Goal: Task Accomplishment & Management: Use online tool/utility

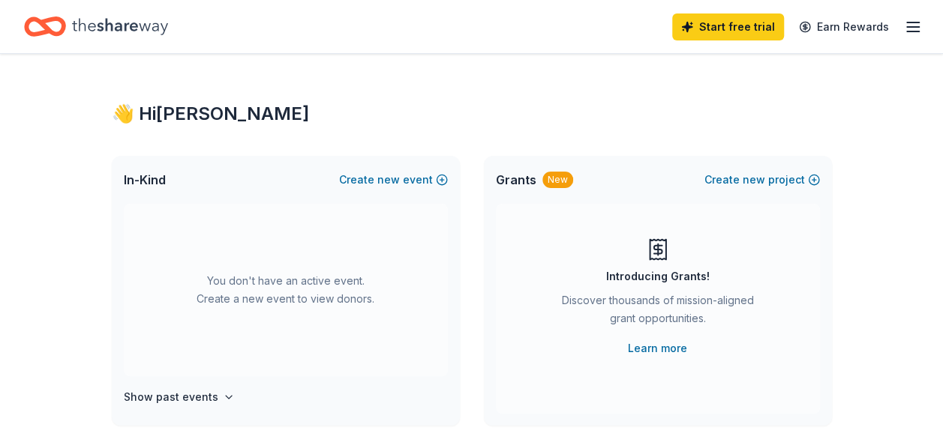
click at [55, 33] on icon "Home" at bounding box center [51, 26] width 23 height 15
click at [91, 16] on icon "Home" at bounding box center [120, 26] width 96 height 31
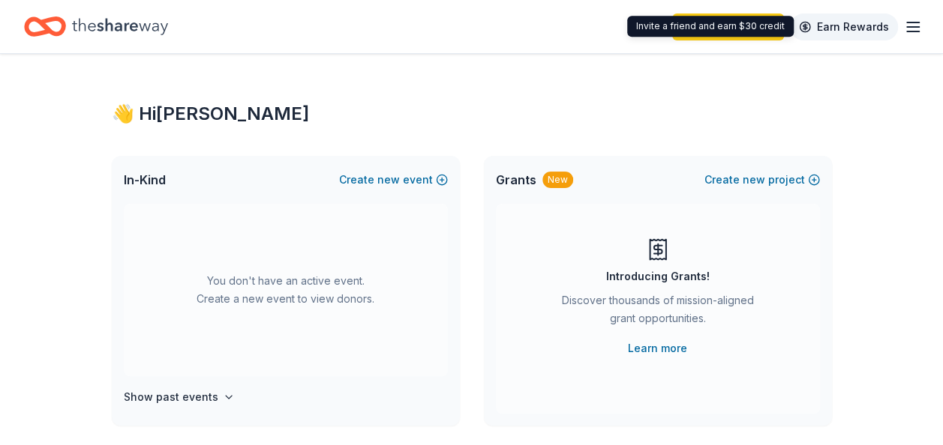
click at [880, 25] on link "Earn Rewards" at bounding box center [844, 26] width 108 height 27
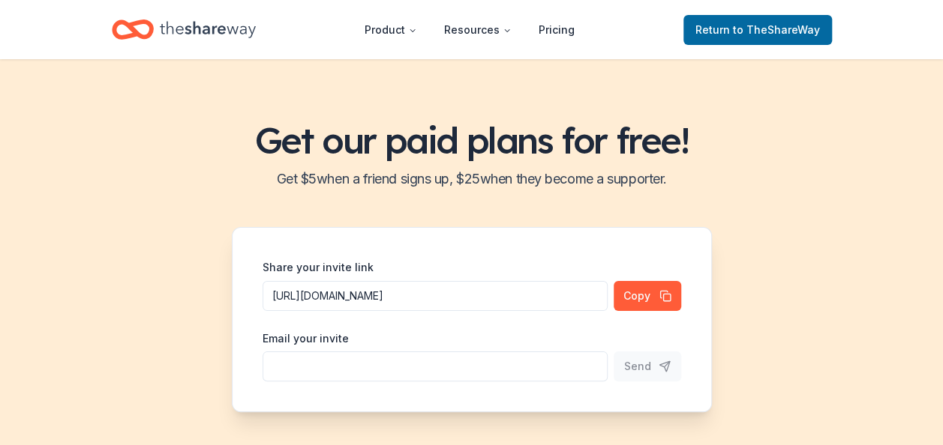
click at [908, 28] on header "Product Resources Pricing Return to TheShareWay" at bounding box center [471, 29] width 943 height 59
click at [738, 25] on span "to TheShareWay" at bounding box center [776, 29] width 87 height 13
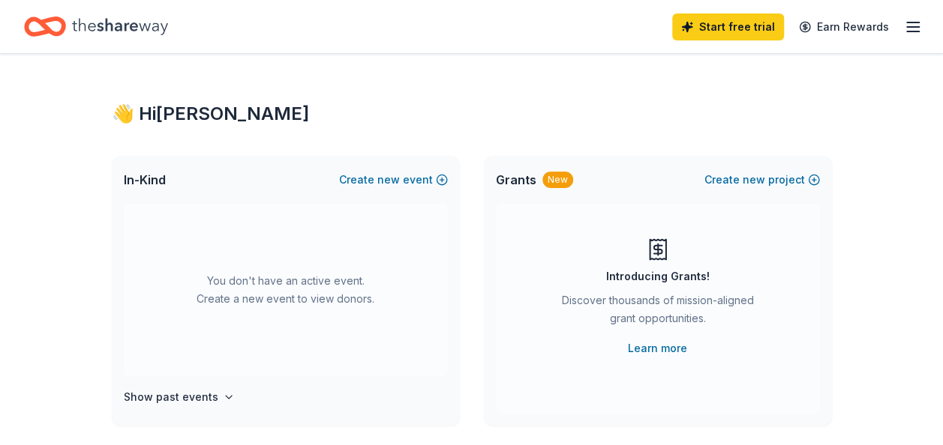
click at [922, 13] on div "Start free trial Earn Rewards" at bounding box center [471, 26] width 943 height 53
click at [894, 37] on div "Start free trial Earn Rewards" at bounding box center [797, 26] width 250 height 35
click at [910, 22] on line "button" at bounding box center [913, 22] width 12 height 0
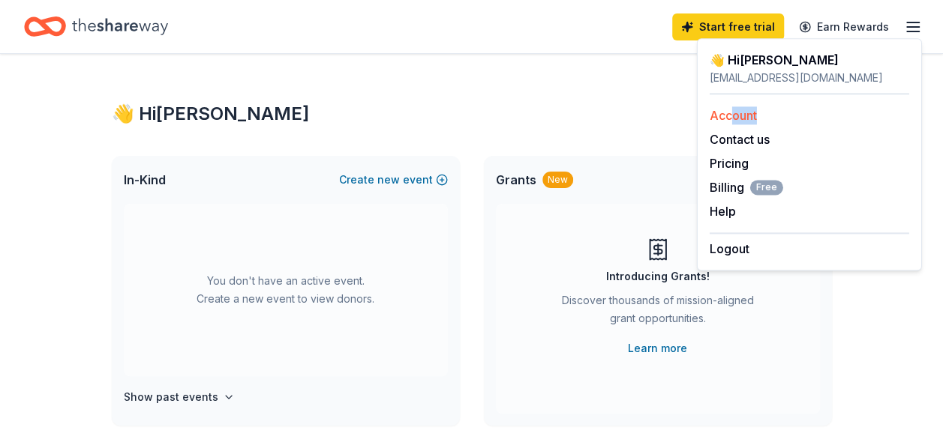
drag, startPoint x: 733, startPoint y: 126, endPoint x: 729, endPoint y: 118, distance: 8.7
click at [729, 118] on div "Account Contact us Pricing Billing Free Help Earn rewards" at bounding box center [808, 163] width 199 height 138
click at [729, 118] on link "Account" at bounding box center [732, 115] width 47 height 15
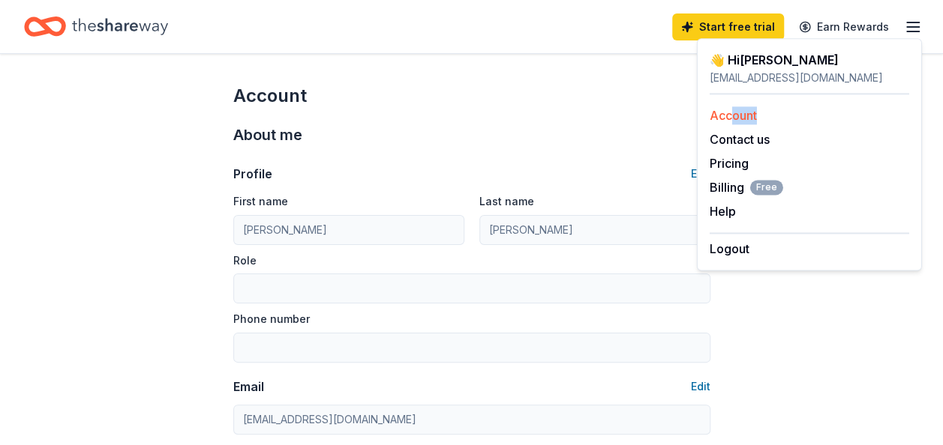
click at [729, 118] on link "Account" at bounding box center [732, 115] width 47 height 15
click at [61, 20] on icon "Home" at bounding box center [51, 26] width 23 height 15
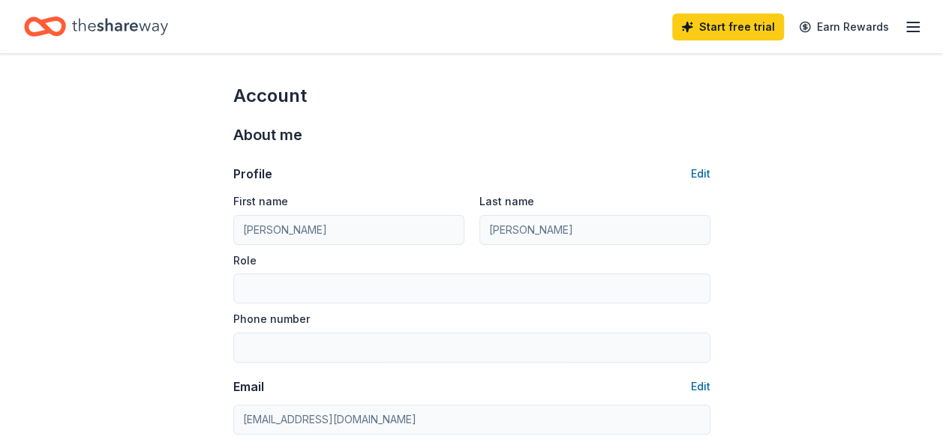
click at [61, 20] on icon "Home" at bounding box center [51, 26] width 23 height 15
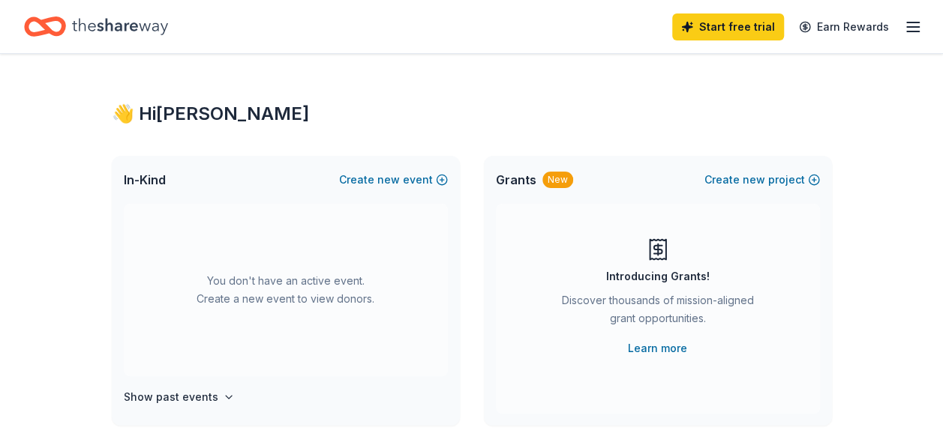
click at [61, 20] on icon "Home" at bounding box center [51, 26] width 23 height 15
click at [381, 181] on span "new" at bounding box center [388, 180] width 22 height 18
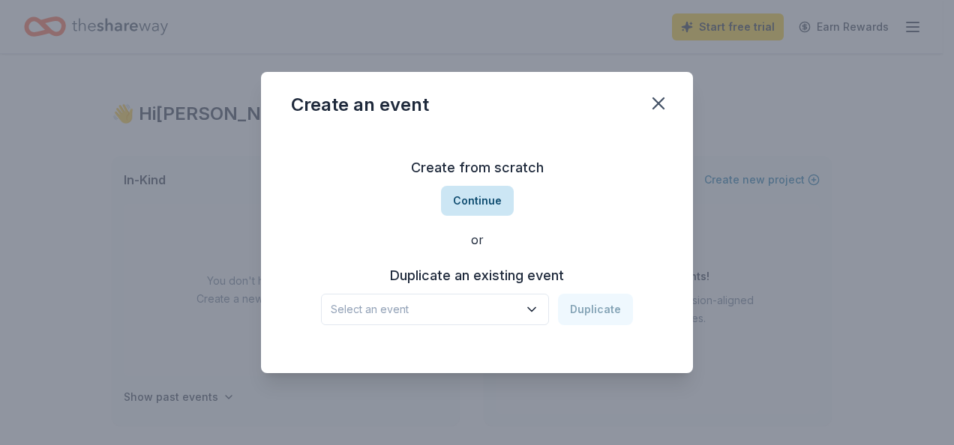
click at [468, 192] on button "Continue" at bounding box center [477, 201] width 73 height 30
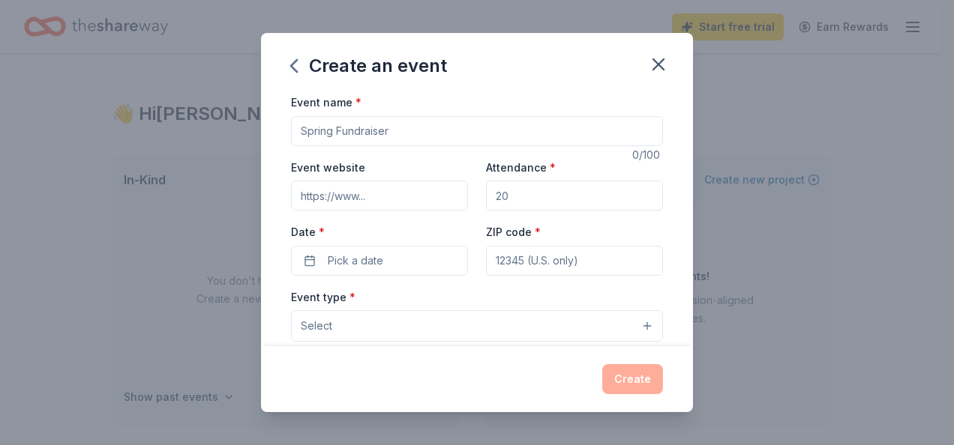
click at [345, 134] on input "Event name *" at bounding box center [477, 131] width 372 height 30
click at [664, 61] on icon "button" at bounding box center [658, 64] width 21 height 21
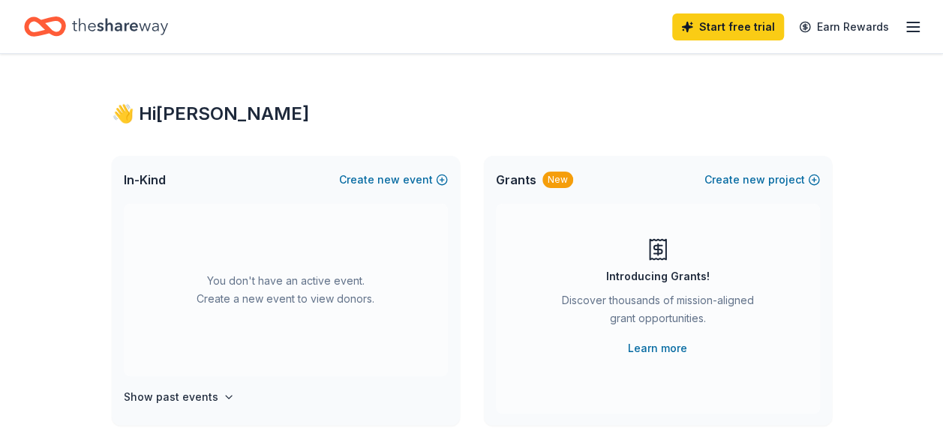
click at [204, 417] on div "You don't have an active event. Create a new event to view donors. Show past ev…" at bounding box center [286, 315] width 348 height 222
click at [196, 408] on div "You don't have an active event. Create a new event to view donors. Show past ev…" at bounding box center [286, 315] width 348 height 222
click at [186, 397] on h4 "Show past events" at bounding box center [171, 397] width 94 height 18
